Goal: Task Accomplishment & Management: Manage account settings

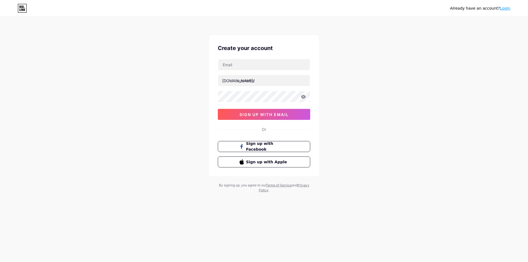
click at [505, 9] on link "Login" at bounding box center [505, 8] width 10 height 4
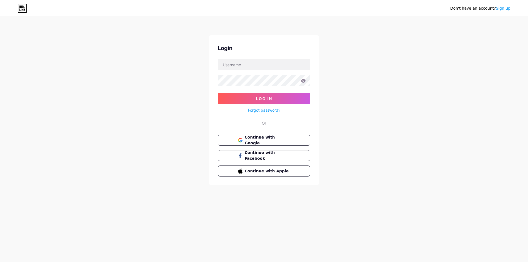
click at [280, 145] on div "Continue with Google Continue with Facebook Continue with Apple" at bounding box center [264, 156] width 92 height 42
click at [275, 142] on span "Continue with Google" at bounding box center [267, 140] width 46 height 12
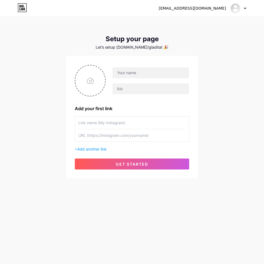
click at [121, 113] on div "Add your first link + Add another link get started" at bounding box center [132, 117] width 114 height 105
click at [88, 72] on input "file" at bounding box center [90, 80] width 30 height 31
type input "C:\fakepath\photo_2025-07-24_14-42-19 (2).jpg"
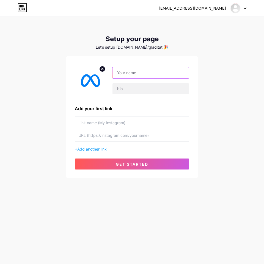
drag, startPoint x: 139, startPoint y: 74, endPoint x: 137, endPoint y: 82, distance: 8.1
click at [139, 74] on input "text" at bounding box center [150, 72] width 76 height 11
paste input "[URL][DOMAIN_NAME]"
type input "[URL][DOMAIN_NAME]"
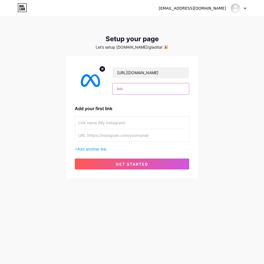
click at [128, 92] on input "text" at bounding box center [150, 88] width 76 height 11
paste input "[URL][DOMAIN_NAME]"
type input "[URL][DOMAIN_NAME]"
click at [112, 121] on input "text" at bounding box center [131, 123] width 107 height 12
paste input "[URL][DOMAIN_NAME]"
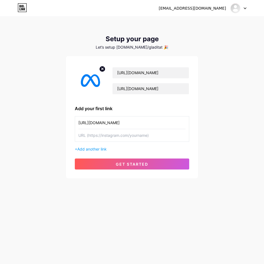
type input "[URL][DOMAIN_NAME]"
click at [107, 139] on input "text" at bounding box center [131, 135] width 107 height 12
paste input "[URL][DOMAIN_NAME]"
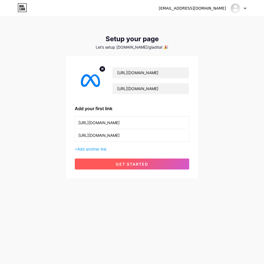
type input "[URL][DOMAIN_NAME]"
click at [112, 159] on div "[URL][DOMAIN_NAME] [URL][DOMAIN_NAME] Add your first link [URL][DOMAIN_NAME] [U…" at bounding box center [132, 117] width 114 height 105
click at [115, 165] on button "get started" at bounding box center [132, 164] width 114 height 11
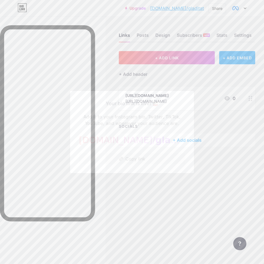
click at [117, 76] on div at bounding box center [132, 132] width 264 height 264
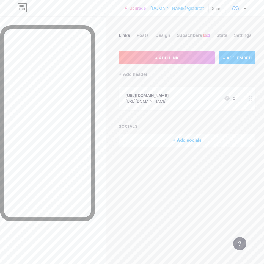
click at [148, 97] on div "[URL][DOMAIN_NAME]" at bounding box center [146, 96] width 43 height 6
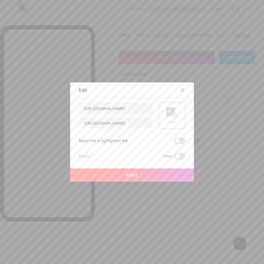
click at [142, 51] on div at bounding box center [132, 132] width 264 height 264
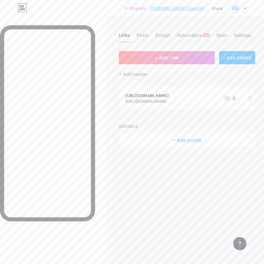
click at [150, 105] on div "[URL][DOMAIN_NAME] [URL][DOMAIN_NAME] 0" at bounding box center [187, 99] width 136 height 24
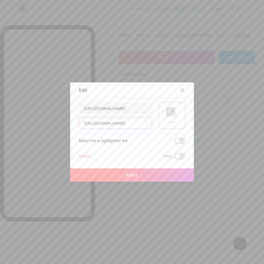
click at [127, 123] on input "[URL][DOMAIN_NAME]" at bounding box center [115, 123] width 73 height 11
paste input "[DOMAIN_NAME][URL]"
type input "[URL][DOMAIN_NAME]"
click at [167, 120] on div "Picture" at bounding box center [171, 122] width 11 height 4
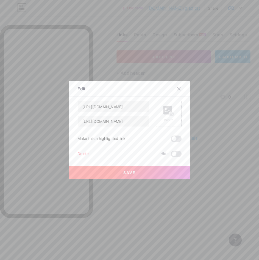
scroll to position [0, 0]
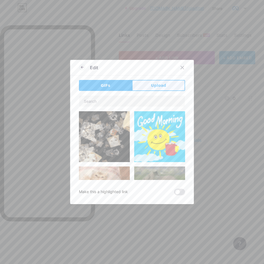
click at [157, 90] on button "Upload" at bounding box center [158, 85] width 53 height 11
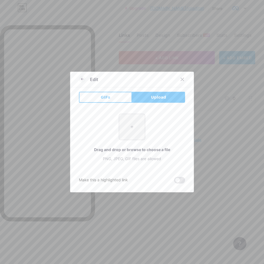
click at [133, 122] on input "file" at bounding box center [132, 127] width 26 height 26
type input "C:\fakepath\photo_2025-07-24_14-42-19.jpg"
click at [79, 79] on icon at bounding box center [82, 79] width 7 height 7
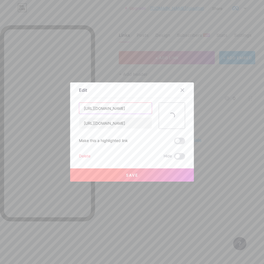
click at [114, 107] on input "[URL][DOMAIN_NAME]" at bounding box center [115, 108] width 73 height 11
type input "Submit an Appeal"
click at [120, 170] on button "Save" at bounding box center [132, 175] width 124 height 13
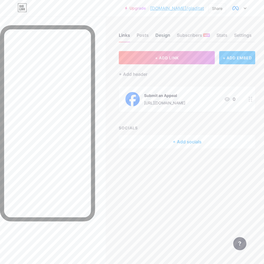
click at [159, 36] on div "Design" at bounding box center [162, 37] width 15 height 10
click at [165, 35] on div "Design" at bounding box center [162, 37] width 15 height 10
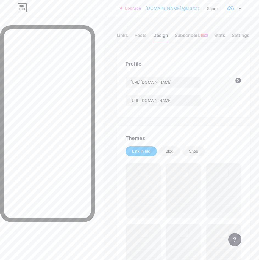
click at [165, 35] on div "Design" at bounding box center [160, 37] width 15 height 10
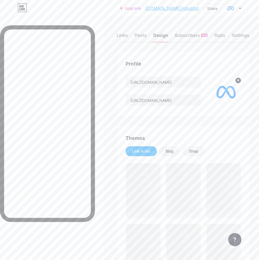
click at [165, 35] on div "Design" at bounding box center [160, 37] width 15 height 10
click at [167, 98] on input "[URL][DOMAIN_NAME]" at bounding box center [163, 100] width 75 height 11
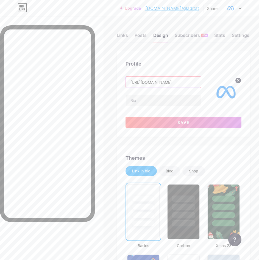
click at [165, 85] on input "[URL][DOMAIN_NAME]" at bounding box center [163, 81] width 75 height 11
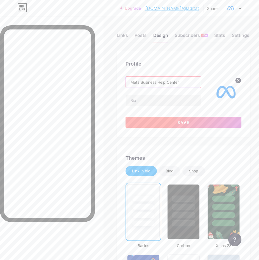
type input "Meta Business Help Center"
click at [163, 123] on button "Save" at bounding box center [184, 122] width 116 height 11
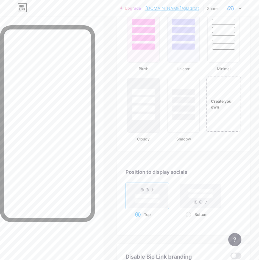
scroll to position [659, 0]
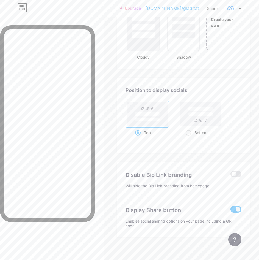
click at [242, 210] on span at bounding box center [236, 209] width 11 height 7
click at [231, 210] on input "checkbox" at bounding box center [231, 210] width 0 height 0
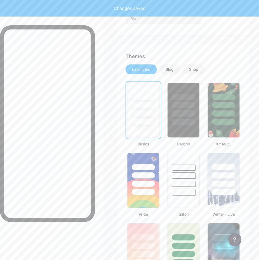
scroll to position [0, 0]
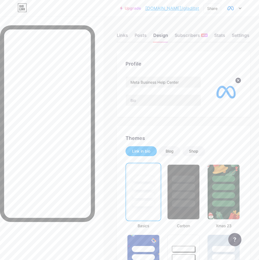
click at [188, 9] on link "[DOMAIN_NAME]/gladitat" at bounding box center [172, 8] width 54 height 7
